Goal: Task Accomplishment & Management: Use online tool/utility

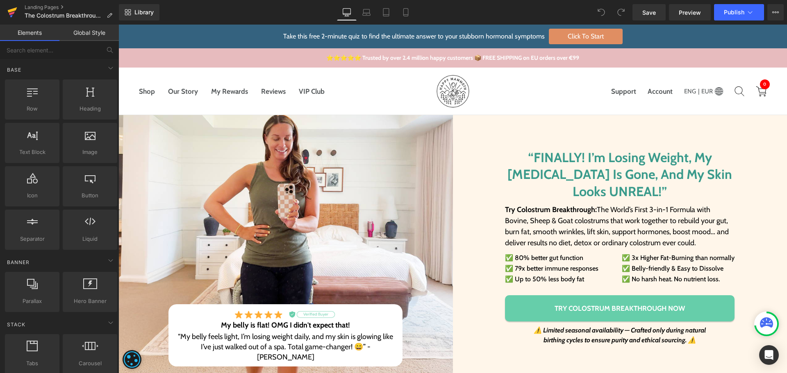
click at [14, 11] on icon at bounding box center [12, 12] width 10 height 20
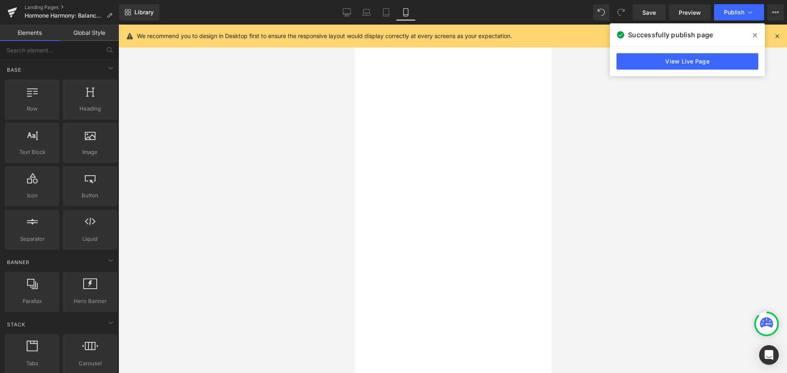
click at [354, 18] on link "Desktop" at bounding box center [347, 12] width 20 height 16
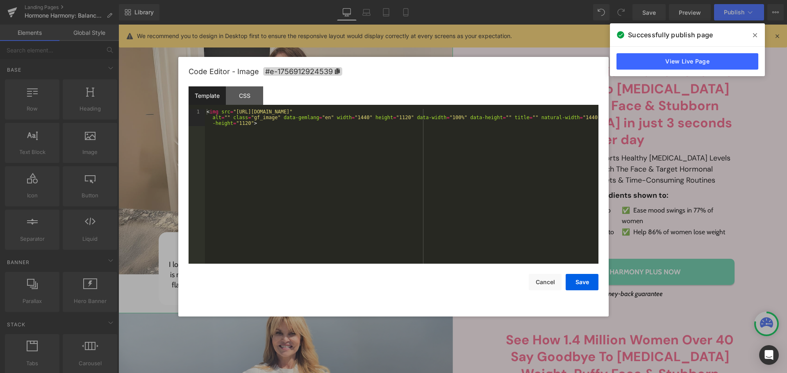
click at [319, 0] on div "Text Block You are previewing how the will restyle your page. You can not edit …" at bounding box center [393, 0] width 787 height 0
click at [246, 91] on div "CSS" at bounding box center [244, 95] width 37 height 18
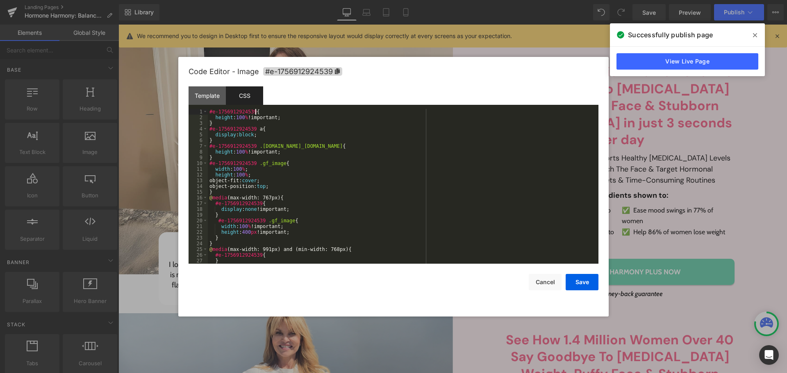
click at [294, 114] on div "#e-1756912924539 { height : 100 % !important; } #e-1756912924539 a { display : …" at bounding box center [401, 192] width 387 height 166
click at [294, 118] on div "#e-1756912924539 { height : 100 % !important; } #e-1756912924539 a { display : …" at bounding box center [401, 192] width 387 height 166
drag, startPoint x: 294, startPoint y: 118, endPoint x: 213, endPoint y: 117, distance: 81.2
click at [213, 117] on div "#e-1756912924539 { height : 100 % !important; } #e-1756912924539 a { display : …" at bounding box center [401, 192] width 387 height 166
click at [548, 277] on button "Cancel" at bounding box center [545, 282] width 33 height 16
